Goal: Find specific page/section: Find specific page/section

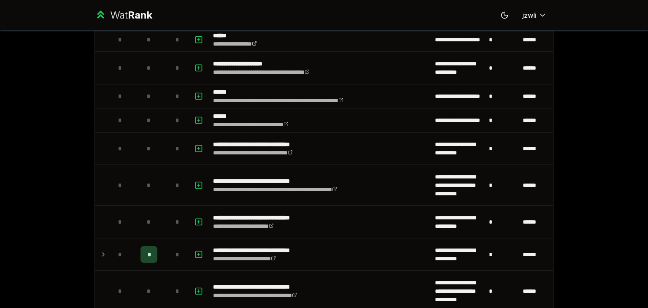
scroll to position [625, 0]
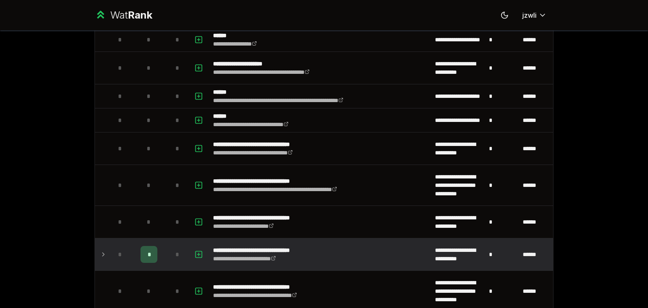
click at [120, 257] on div "*" at bounding box center [120, 254] width 17 height 17
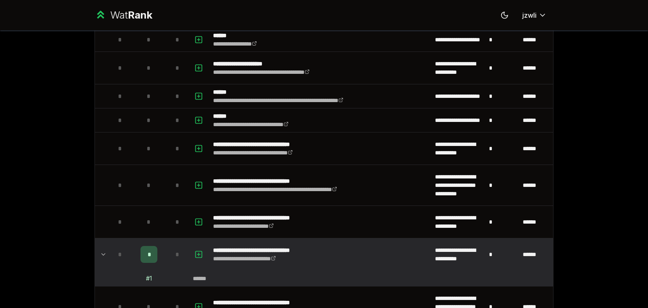
click at [120, 257] on div "*" at bounding box center [120, 254] width 17 height 17
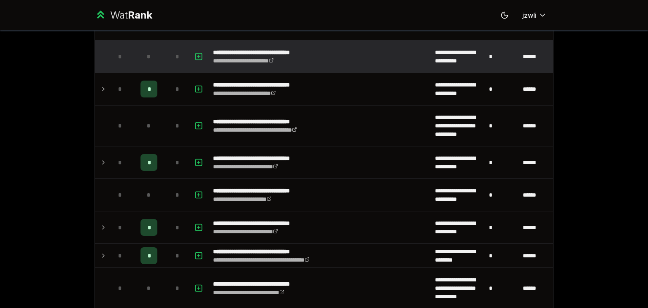
scroll to position [797, 0]
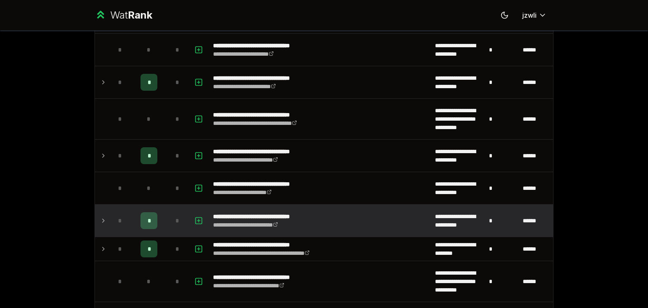
click at [112, 217] on div "*" at bounding box center [120, 220] width 17 height 17
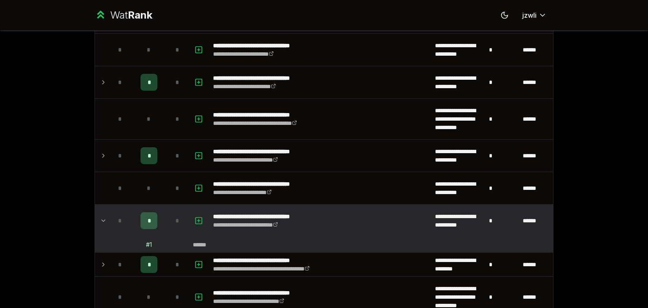
click at [112, 217] on div "*" at bounding box center [120, 220] width 17 height 17
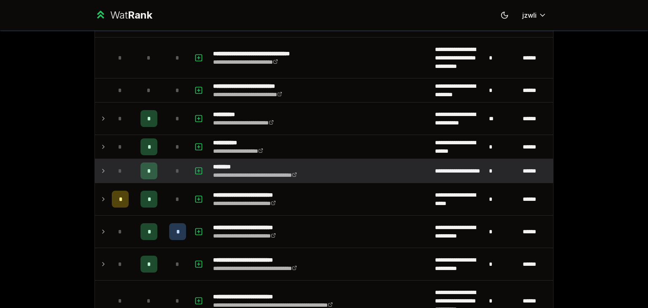
scroll to position [1104, 0]
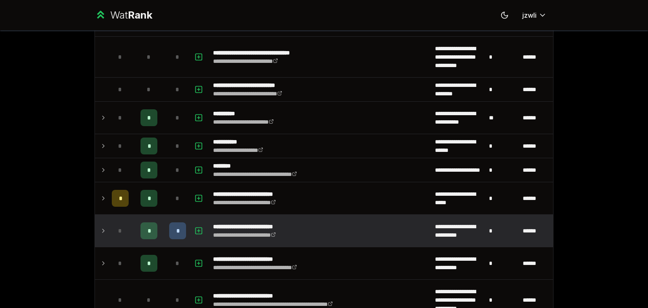
click at [113, 232] on div "*" at bounding box center [120, 230] width 17 height 17
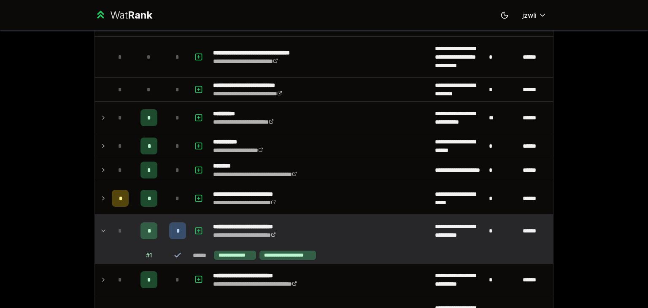
click at [113, 232] on div "*" at bounding box center [120, 230] width 17 height 17
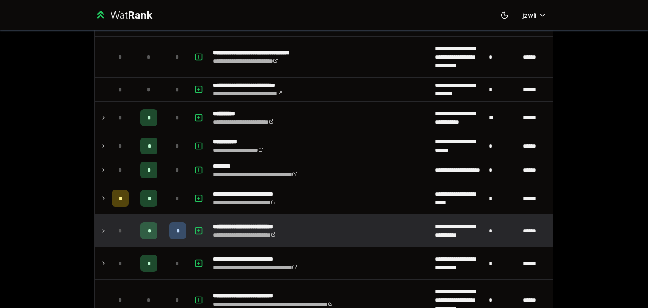
click at [113, 232] on div "*" at bounding box center [120, 230] width 17 height 17
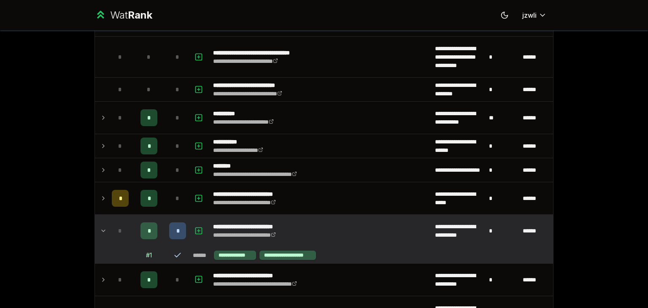
click at [113, 232] on div "*" at bounding box center [120, 230] width 17 height 17
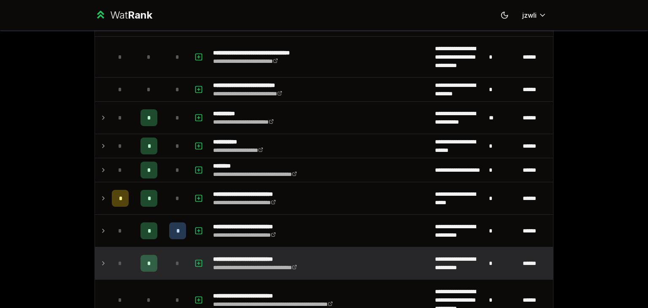
click at [111, 250] on td "*" at bounding box center [120, 263] width 24 height 32
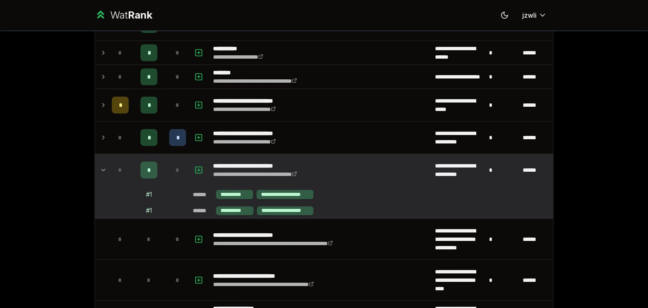
scroll to position [1197, 0]
click at [113, 165] on div "*" at bounding box center [120, 169] width 17 height 17
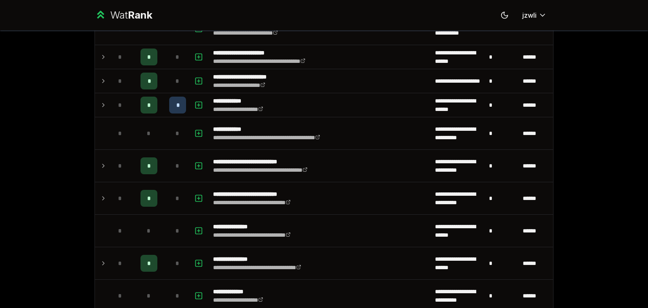
scroll to position [1898, 0]
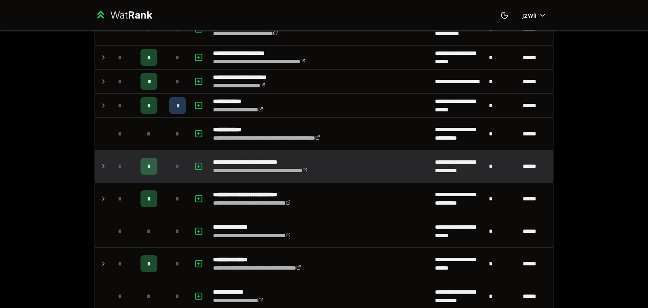
click at [103, 164] on icon at bounding box center [103, 166] width 7 height 10
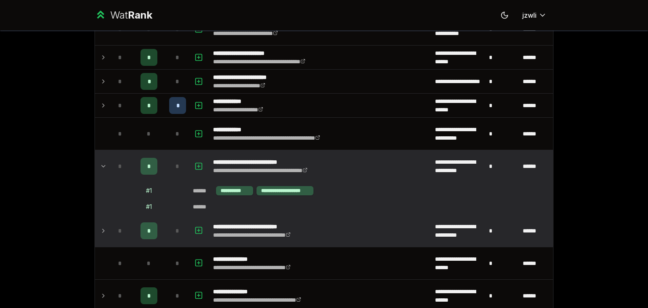
click at [108, 219] on td "*" at bounding box center [120, 231] width 24 height 32
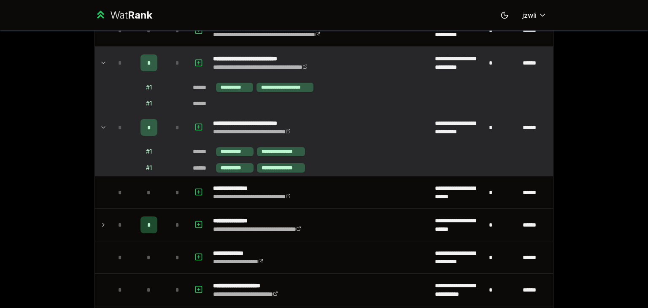
scroll to position [2004, 0]
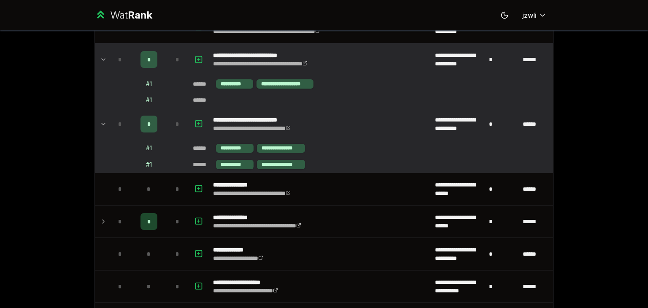
click at [108, 219] on td "*" at bounding box center [120, 222] width 24 height 32
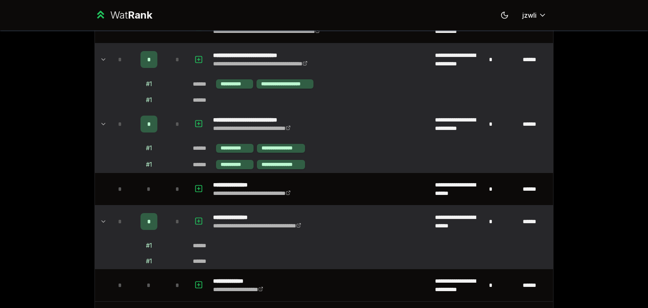
click at [108, 219] on td "*" at bounding box center [120, 222] width 24 height 32
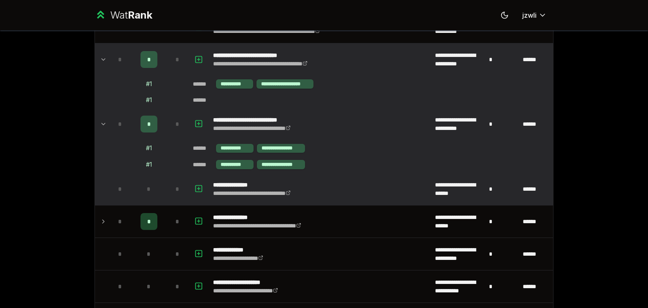
click at [108, 189] on td "*" at bounding box center [120, 189] width 24 height 32
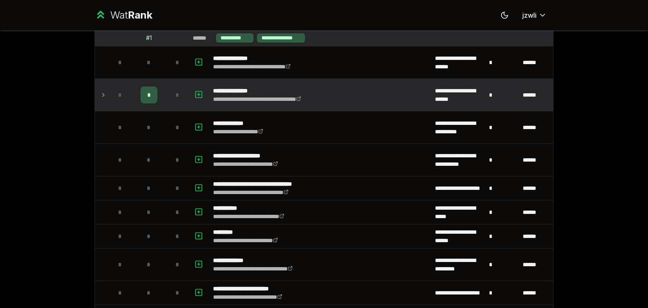
scroll to position [2293, 0]
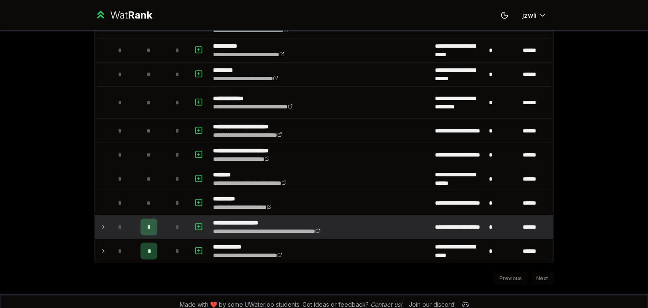
click at [108, 219] on td "*" at bounding box center [120, 227] width 24 height 24
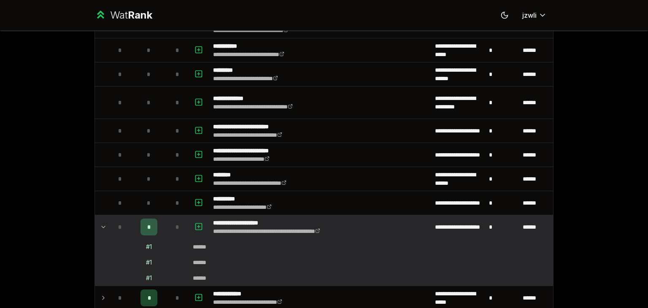
click at [108, 219] on td "*" at bounding box center [120, 227] width 24 height 24
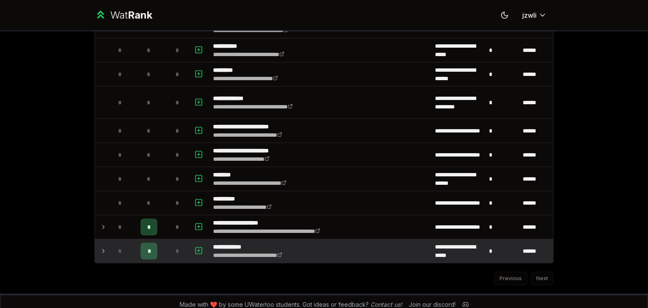
click at [112, 243] on div "*" at bounding box center [120, 251] width 17 height 17
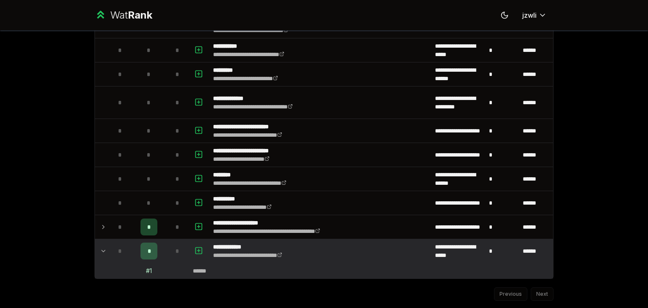
click at [112, 243] on div "*" at bounding box center [120, 251] width 17 height 17
